Goal: Task Accomplishment & Management: Use online tool/utility

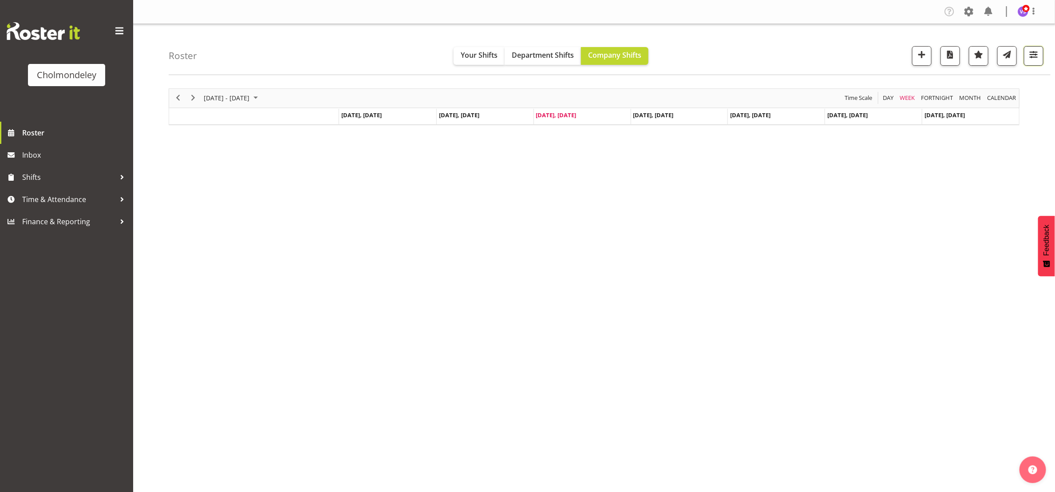
click at [1034, 59] on span "button" at bounding box center [1034, 55] width 12 height 12
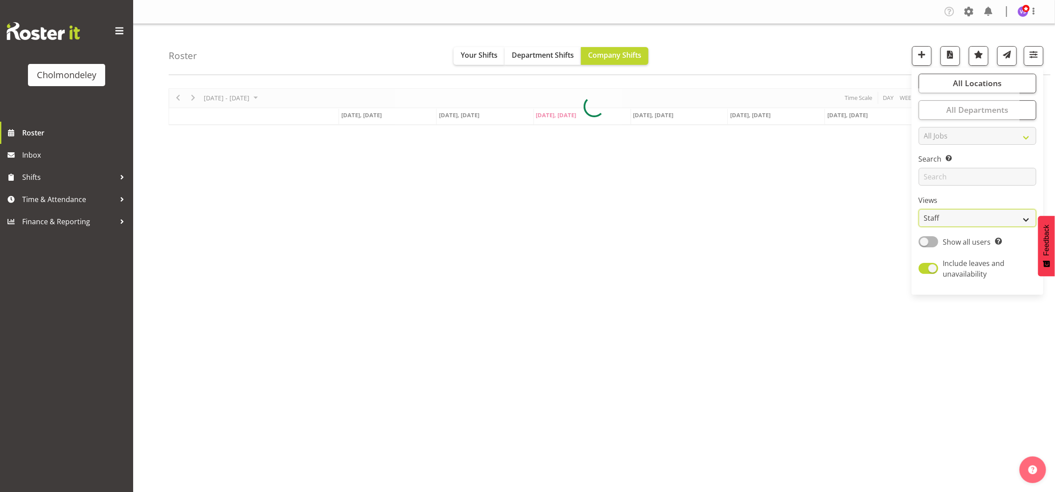
click at [1026, 217] on select "Staff Role Shift - Horizontal Shift - Vertical Staff - Location" at bounding box center [978, 218] width 118 height 18
select select "shift"
click at [919, 209] on select "Staff Role Shift - Horizontal Shift - Vertical Staff - Location" at bounding box center [978, 218] width 118 height 18
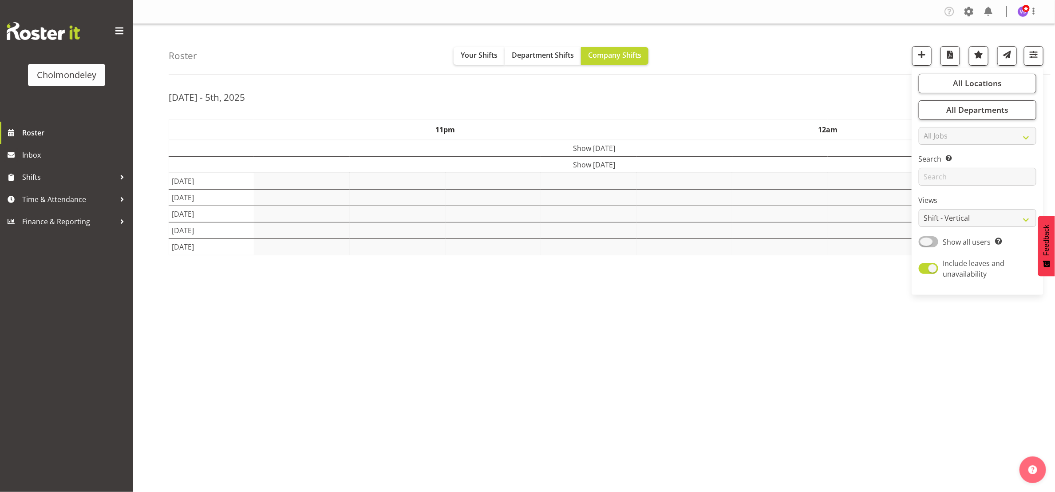
click at [933, 237] on span at bounding box center [929, 241] width 20 height 11
click at [925, 239] on input "Show all users Show only rostered employees" at bounding box center [922, 242] width 6 height 6
checkbox input "true"
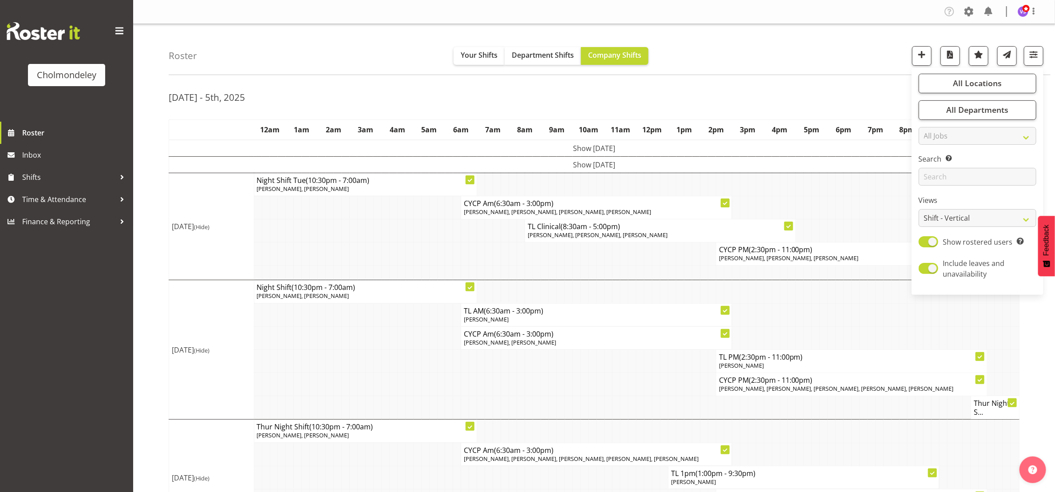
click at [734, 63] on div "Roster Your Shifts Department Shifts Company Shifts All Locations [GEOGRAPHIC_D…" at bounding box center [610, 49] width 882 height 51
click at [339, 219] on td at bounding box center [338, 207] width 8 height 23
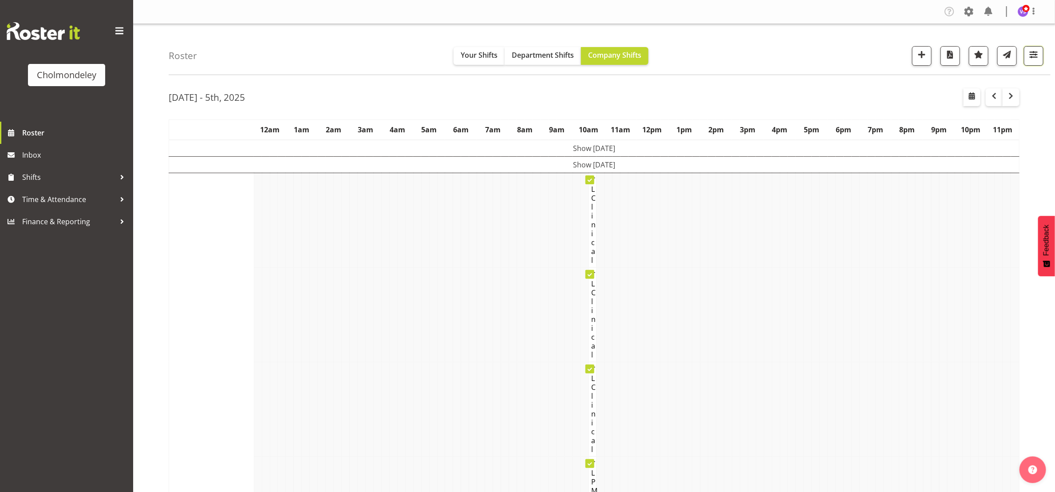
click at [1040, 51] on button "button" at bounding box center [1034, 56] width 20 height 20
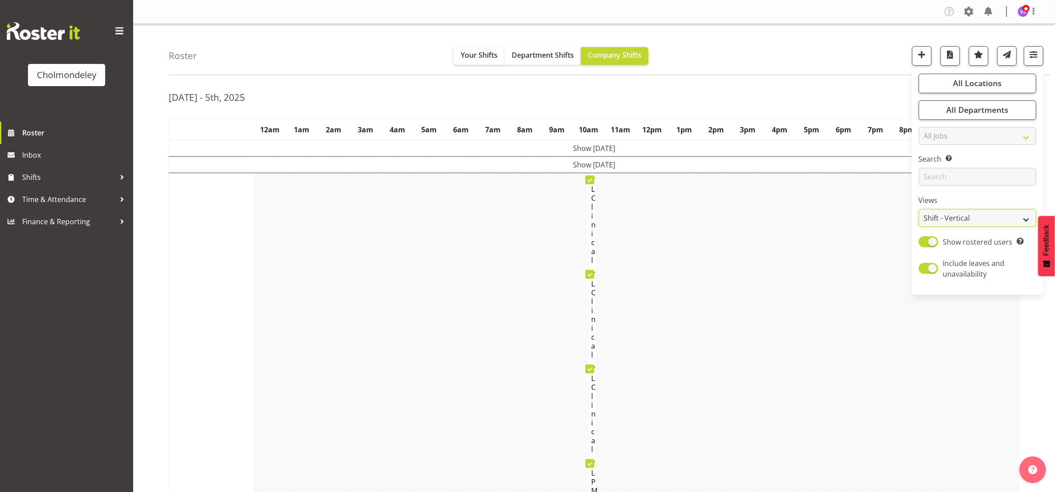
click at [1021, 222] on select "Staff Role Shift - Horizontal Shift - Vertical Staff - Location" at bounding box center [978, 218] width 118 height 18
click at [919, 209] on select "Staff Role Shift - Horizontal Shift - Vertical Staff - Location" at bounding box center [978, 218] width 118 height 18
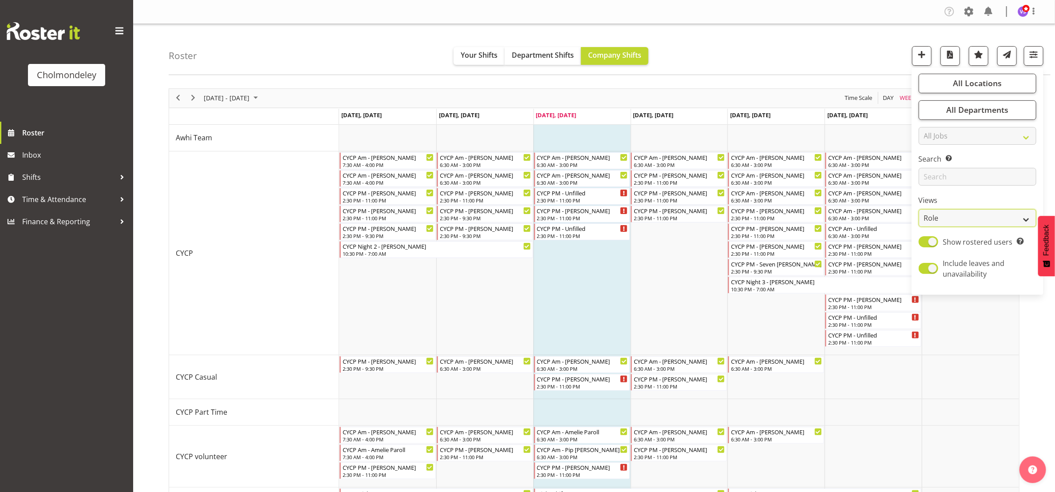
click at [1026, 222] on select "Staff Role Shift - Horizontal Shift - Vertical Staff - Location" at bounding box center [978, 218] width 118 height 18
select select "shift"
click at [919, 209] on select "Staff Role Shift - Horizontal Shift - Vertical Staff - Location" at bounding box center [978, 218] width 118 height 18
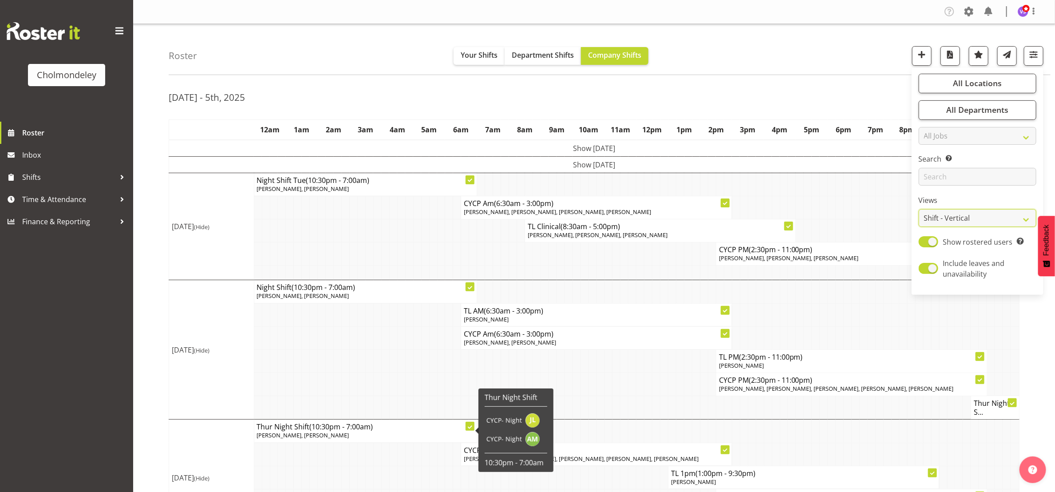
scroll to position [196, 0]
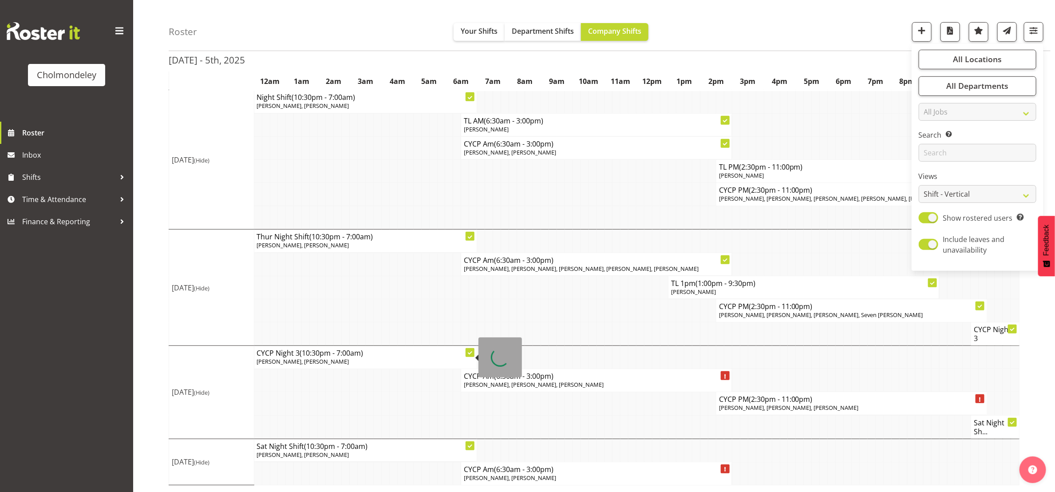
click at [385, 407] on td at bounding box center [385, 403] width 8 height 23
